Goal: Task Accomplishment & Management: Use online tool/utility

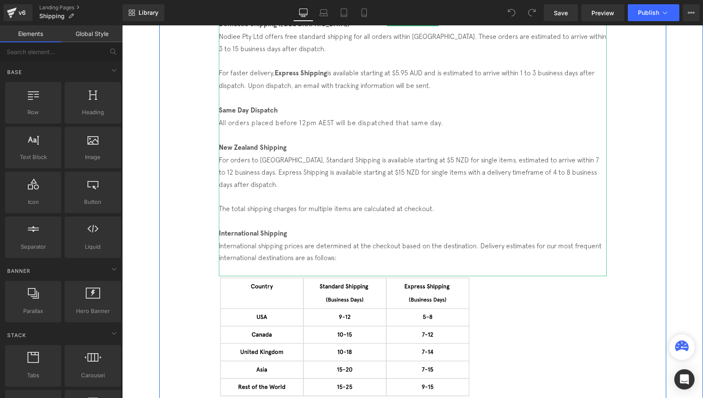
scroll to position [254, 0]
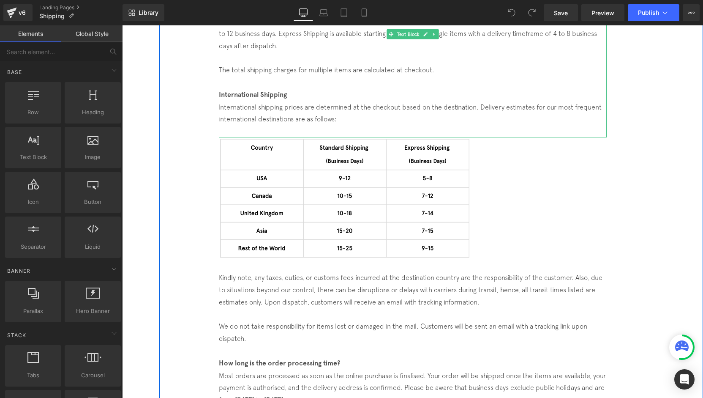
click at [339, 115] on p "International shipping prices are determined at the checkout based on the desti…" at bounding box center [413, 113] width 388 height 25
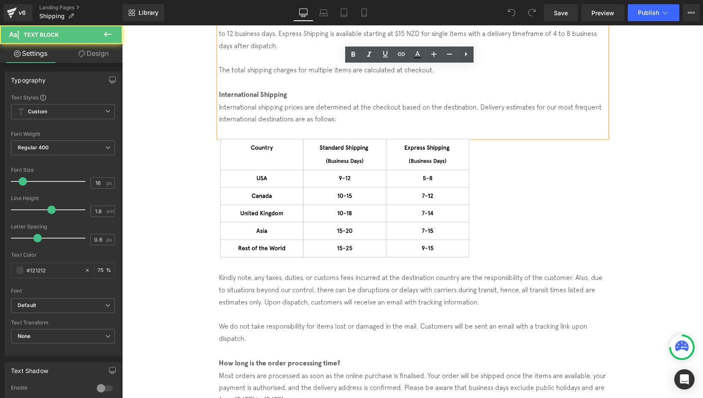
click at [341, 118] on p "International shipping prices are determined at the checkout based on the desti…" at bounding box center [413, 113] width 388 height 25
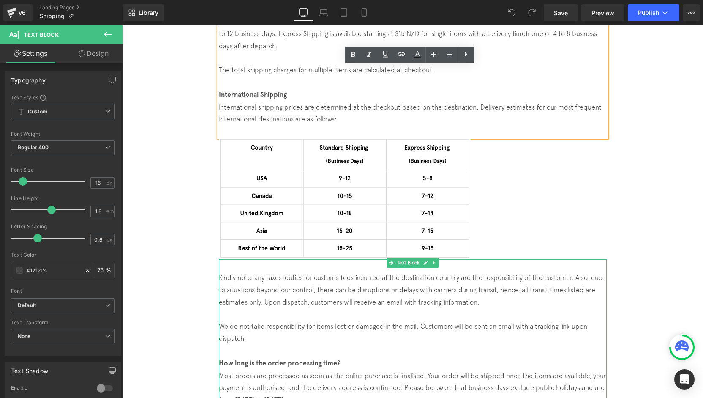
click at [257, 337] on p "We do not take responsibility for items lost or damaged in the mail. Customers …" at bounding box center [413, 332] width 388 height 25
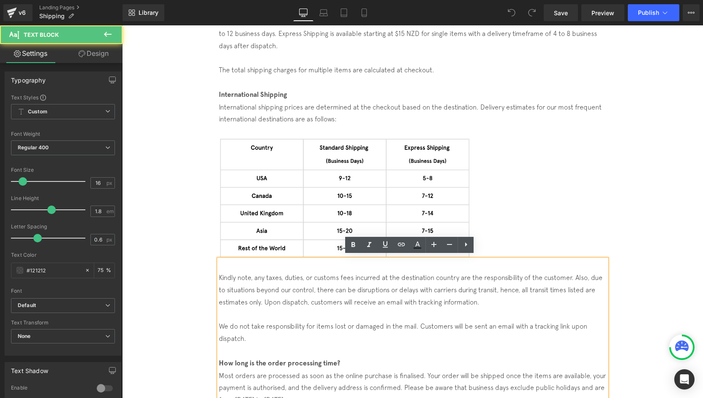
click at [254, 337] on p "We do not take responsibility for items lost or damaged in the mail. Customers …" at bounding box center [413, 332] width 388 height 25
click at [636, 273] on div "Shipping Policy Heading Domestic Shipping ([GEOGRAPHIC_DATA]) Nodiee Pty Ltd of…" at bounding box center [412, 300] width 507 height 953
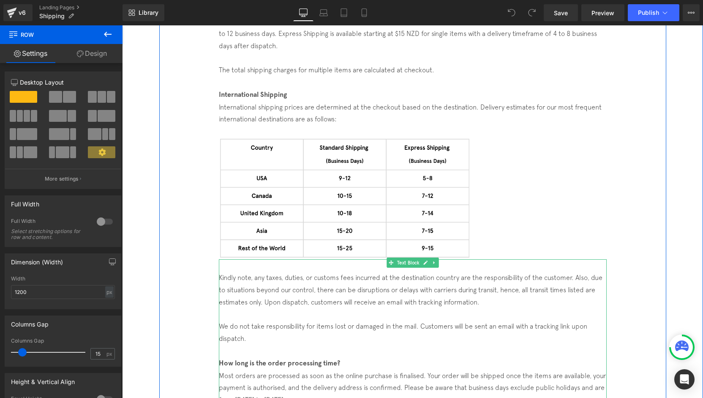
click at [224, 264] on p at bounding box center [413, 265] width 388 height 12
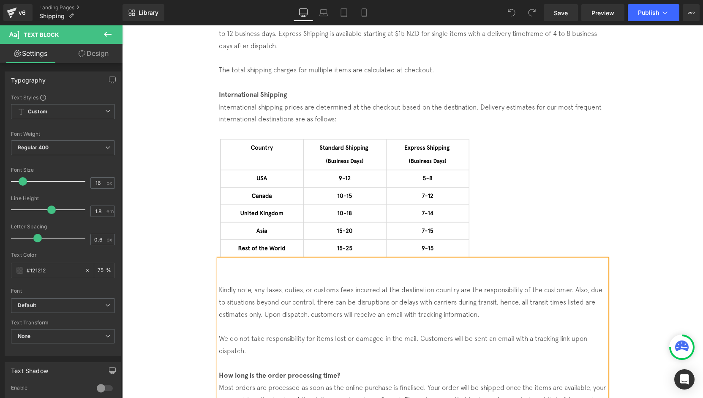
click at [225, 262] on p at bounding box center [413, 265] width 388 height 12
click at [228, 262] on span "US Shipping temproatilty suspended" at bounding box center [273, 265] width 108 height 8
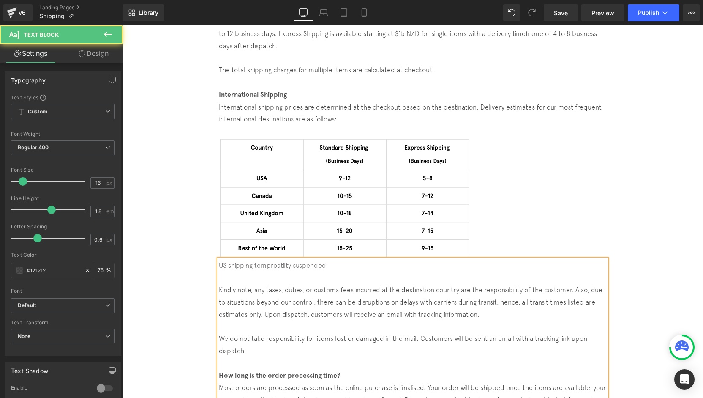
drag, startPoint x: 325, startPoint y: 264, endPoint x: 199, endPoint y: 261, distance: 125.6
click at [199, 261] on div "Shipping Policy Heading Domestic Shipping ([GEOGRAPHIC_DATA]) Nodiee Pty Ltd of…" at bounding box center [412, 306] width 507 height 965
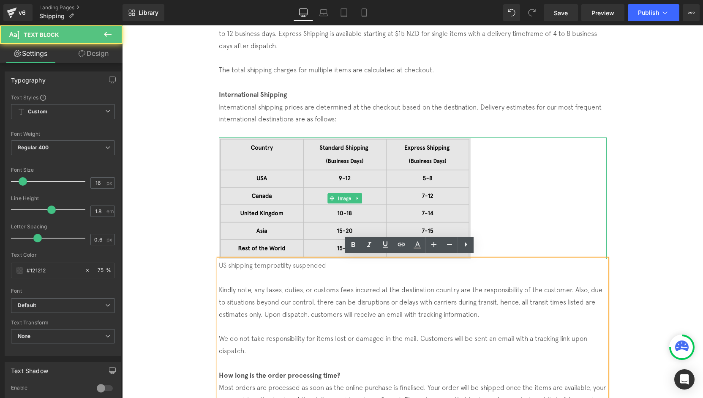
copy span "US shipping temproatilty suspended"
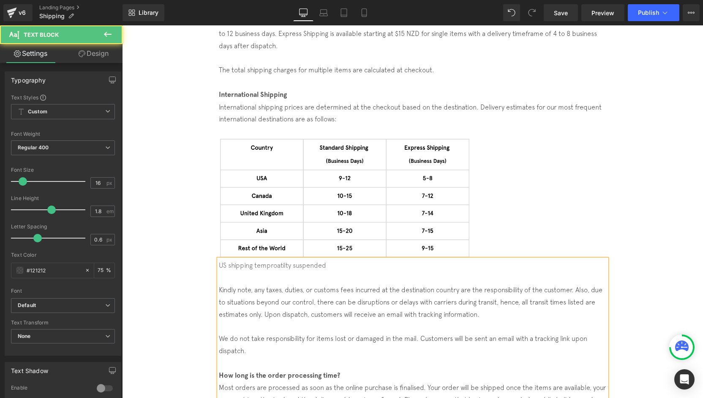
drag, startPoint x: 327, startPoint y: 260, endPoint x: 216, endPoint y: 256, distance: 111.2
click at [219, 259] on p "US shipping temproatilty suspended" at bounding box center [413, 265] width 388 height 12
drag, startPoint x: 240, startPoint y: 259, endPoint x: 205, endPoint y: 259, distance: 34.2
click at [205, 259] on div "Shipping Policy Heading Domestic Shipping ([GEOGRAPHIC_DATA]) Nodiee Pty Ltd of…" at bounding box center [412, 306] width 507 height 965
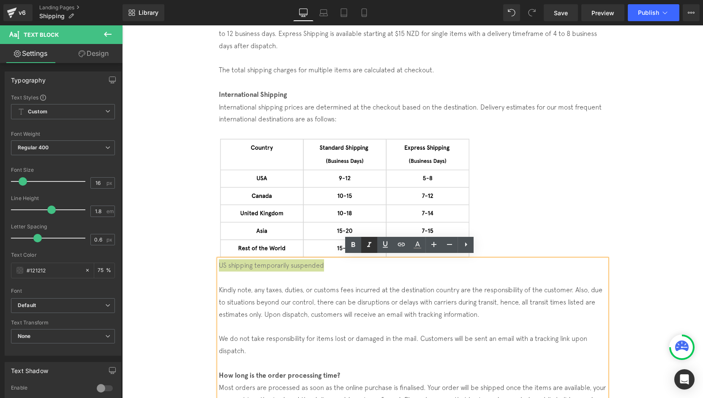
click at [0, 0] on icon at bounding box center [0, 0] width 0 height 0
click at [342, 267] on p "US shipping temporarily suspended" at bounding box center [413, 265] width 388 height 12
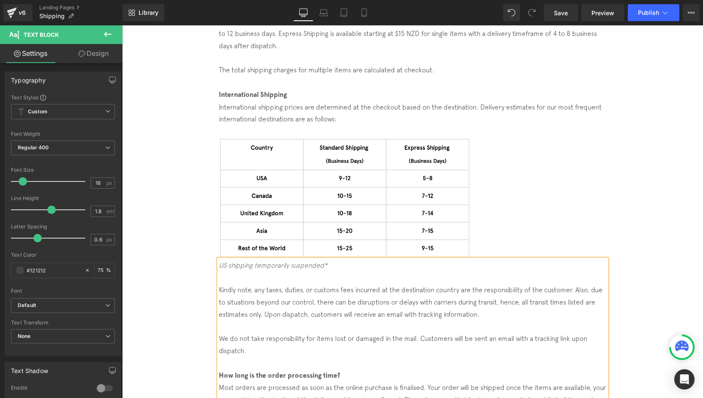
click at [180, 255] on div "Shipping Policy Heading Domestic Shipping ([GEOGRAPHIC_DATA]) Nodiee Pty Ltd of…" at bounding box center [412, 306] width 507 height 965
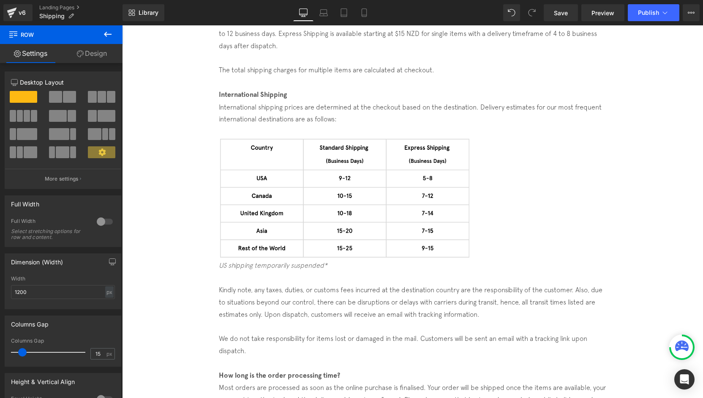
scroll to position [296, 0]
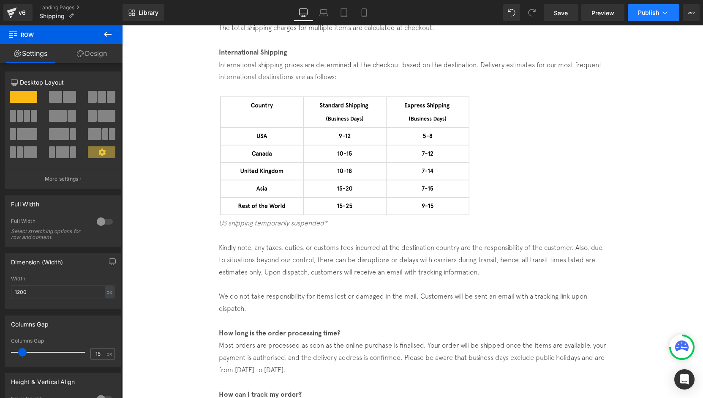
click at [651, 8] on button "Publish" at bounding box center [654, 12] width 52 height 17
click at [369, 13] on icon at bounding box center [364, 12] width 8 height 8
type input "100"
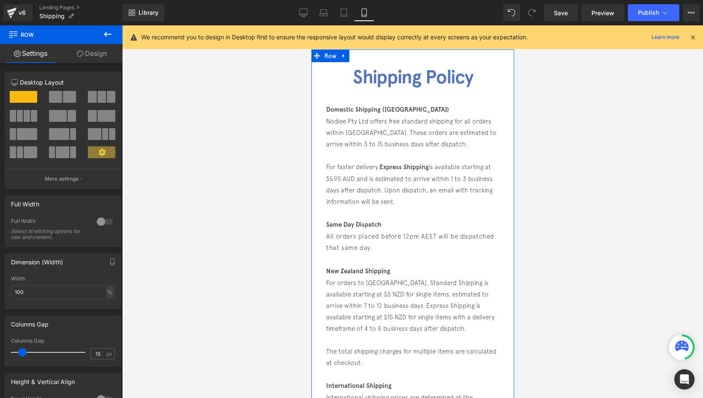
scroll to position [0, 0]
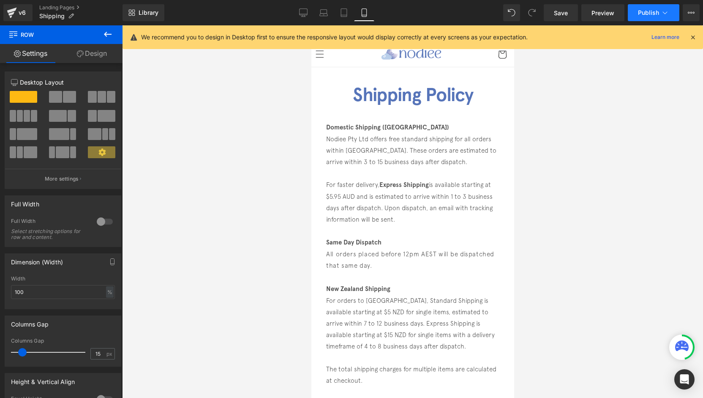
click at [640, 14] on span "Publish" at bounding box center [648, 12] width 21 height 7
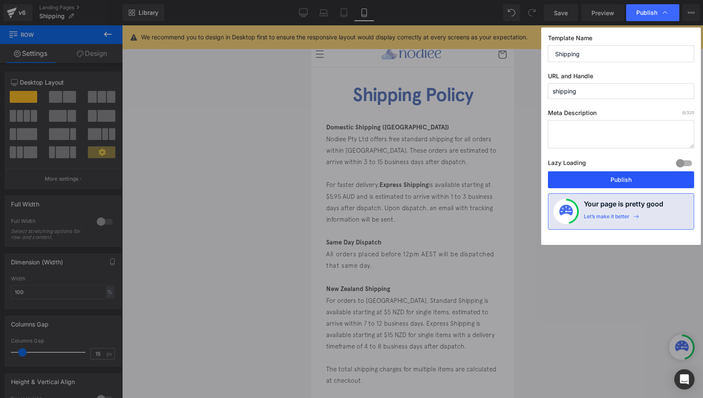
click at [632, 178] on button "Publish" at bounding box center [621, 179] width 146 height 17
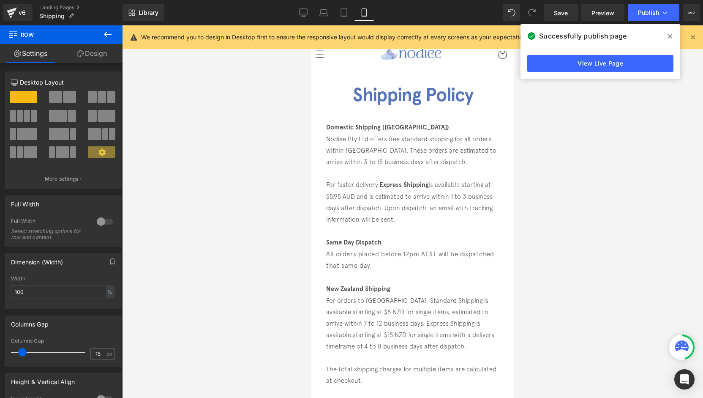
click at [667, 37] on span at bounding box center [671, 37] width 14 height 14
